Goal: Transaction & Acquisition: Purchase product/service

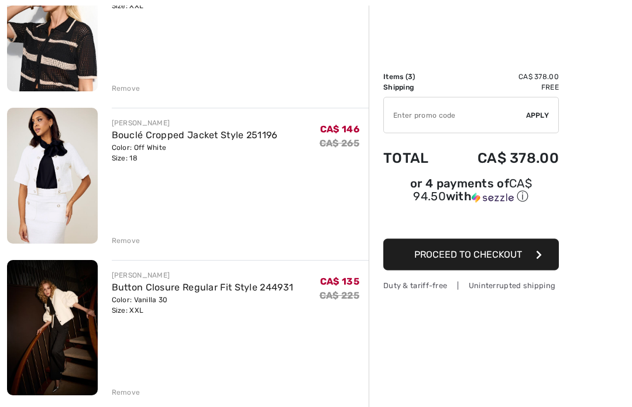
scroll to position [202, 0]
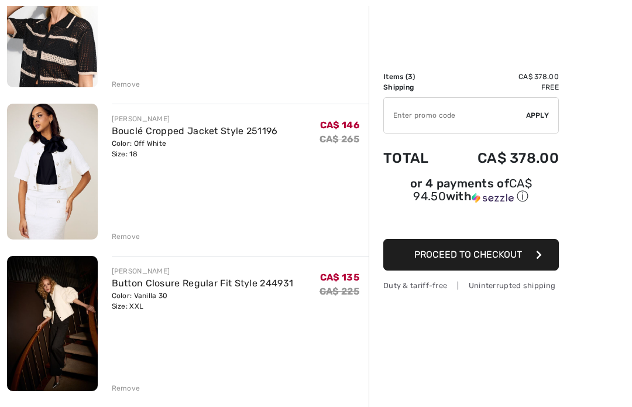
click at [61, 162] on img at bounding box center [52, 172] width 91 height 136
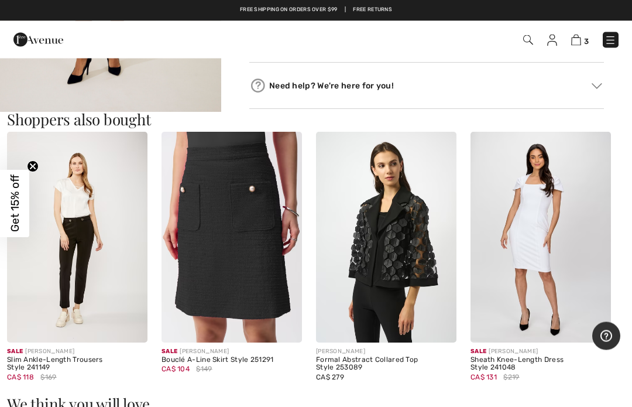
scroll to position [644, 0]
click at [544, 245] on img at bounding box center [541, 237] width 140 height 211
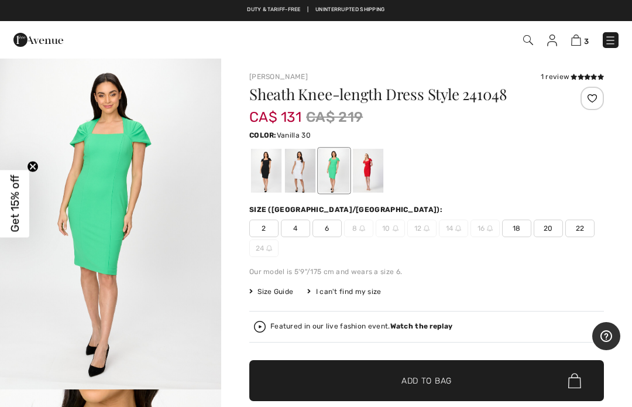
click at [304, 173] on div at bounding box center [300, 171] width 30 height 44
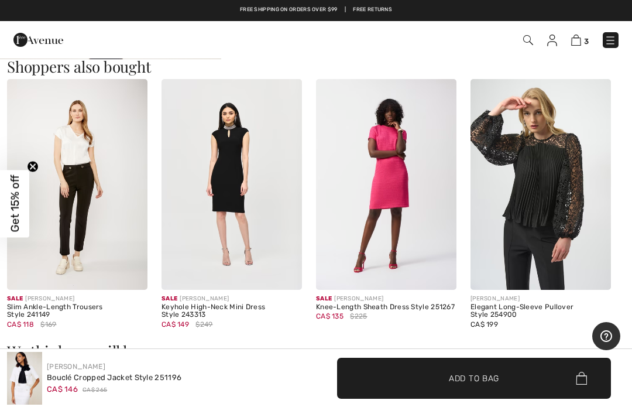
scroll to position [696, 0]
